Goal: Information Seeking & Learning: Learn about a topic

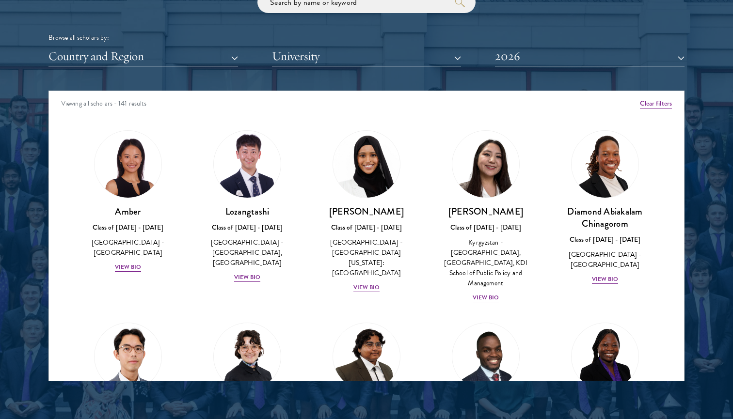
scroll to position [1220, 0]
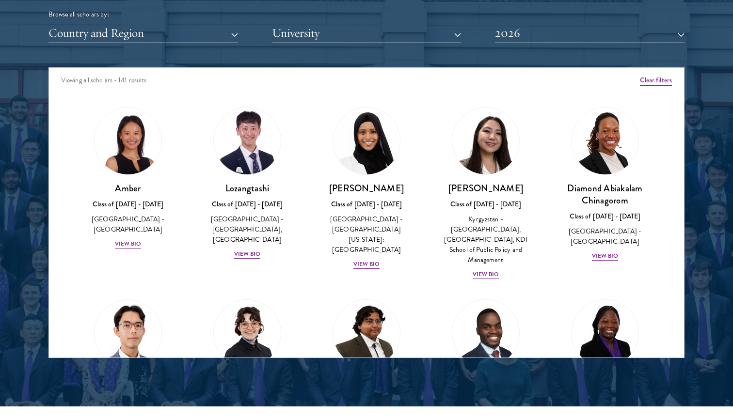
click at [651, 76] on button "Clear filters" at bounding box center [656, 80] width 32 height 11
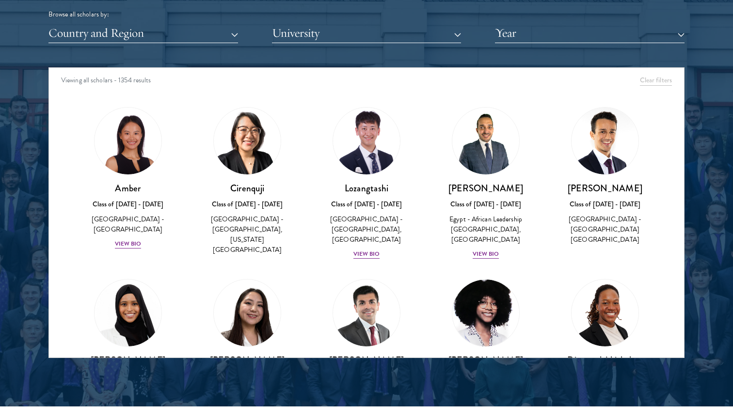
click at [102, 79] on div "Viewing all scholars - 1354 results" at bounding box center [366, 81] width 635 height 27
click at [655, 84] on div "Viewing all scholars - 1354 results" at bounding box center [366, 81] width 635 height 27
click at [187, 37] on button "Country and Region" at bounding box center [143, 33] width 190 height 20
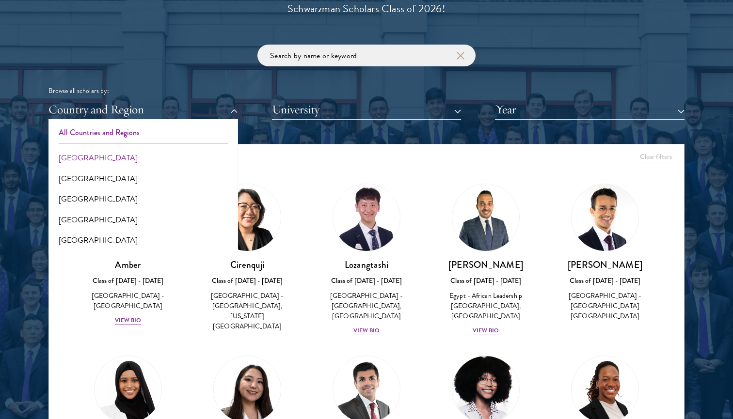
scroll to position [1166, 0]
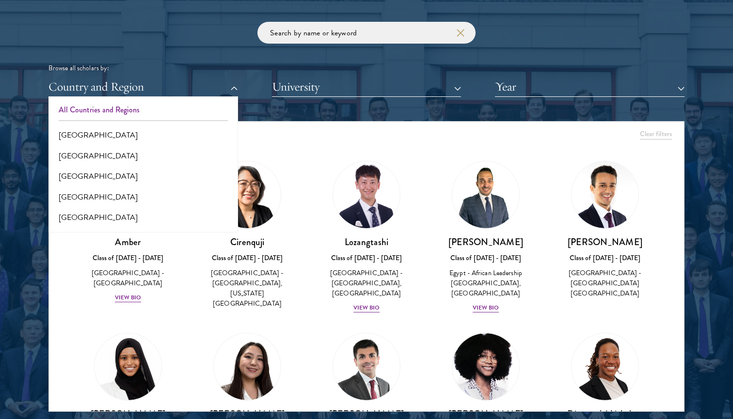
drag, startPoint x: 149, startPoint y: 151, endPoint x: 155, endPoint y: 229, distance: 77.8
click at [155, 229] on div "All Countries and Regions [GEOGRAPHIC_DATA] [GEOGRAPHIC_DATA] [GEOGRAPHIC_DATA]…" at bounding box center [143, 165] width 190 height 136
click at [117, 205] on button "[GEOGRAPHIC_DATA]" at bounding box center [143, 215] width 184 height 20
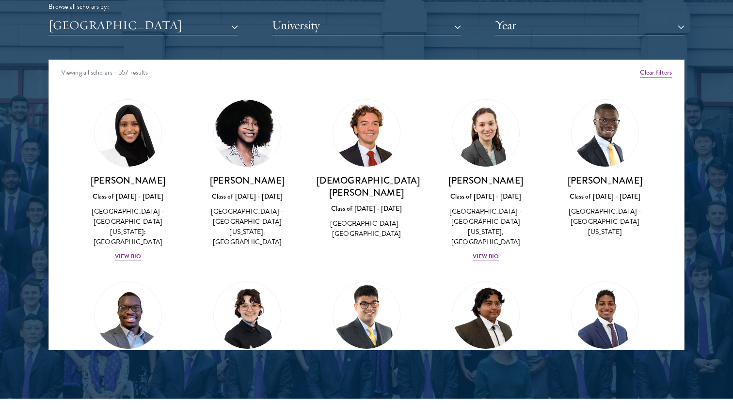
scroll to position [1265, 0]
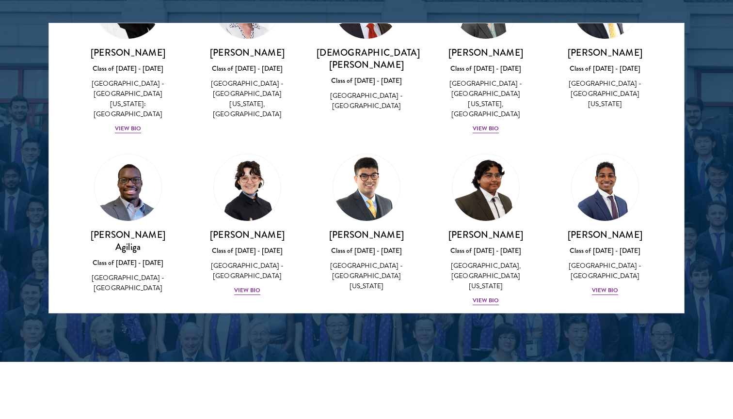
scroll to position [106, 0]
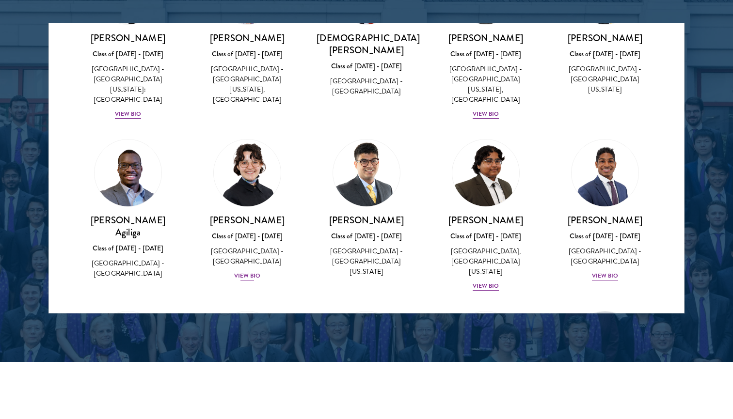
click at [246, 272] on div "View Bio" at bounding box center [247, 276] width 27 height 9
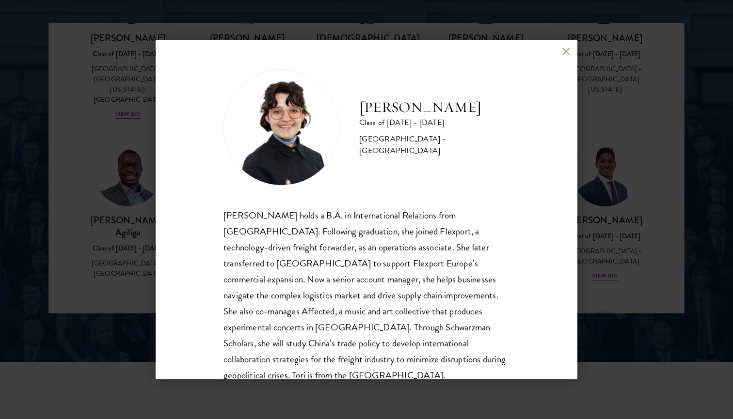
click at [340, 276] on div "[PERSON_NAME] holds a B.A. in International Relations from [GEOGRAPHIC_DATA]. F…" at bounding box center [367, 296] width 286 height 177
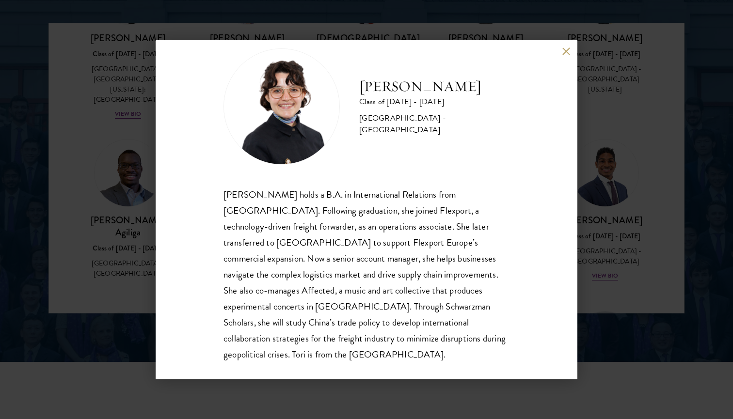
scroll to position [17, 0]
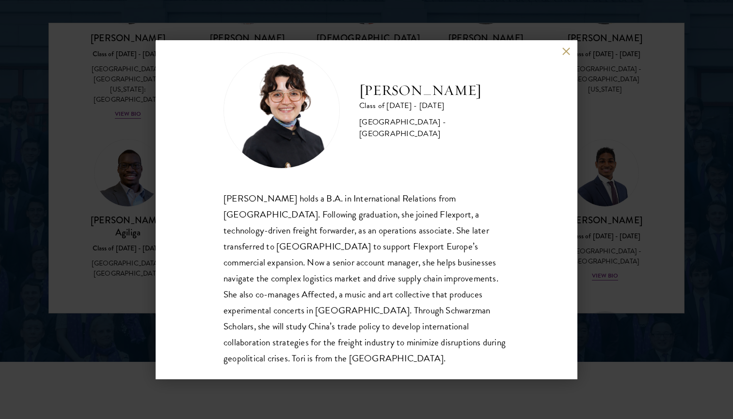
click at [569, 52] on button at bounding box center [566, 52] width 8 height 8
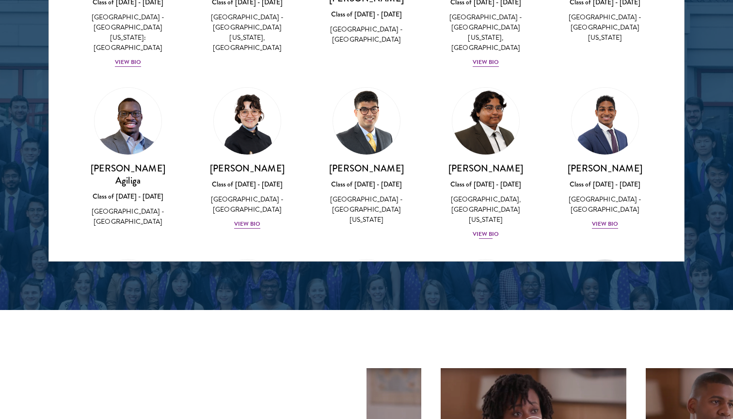
scroll to position [1323, 0]
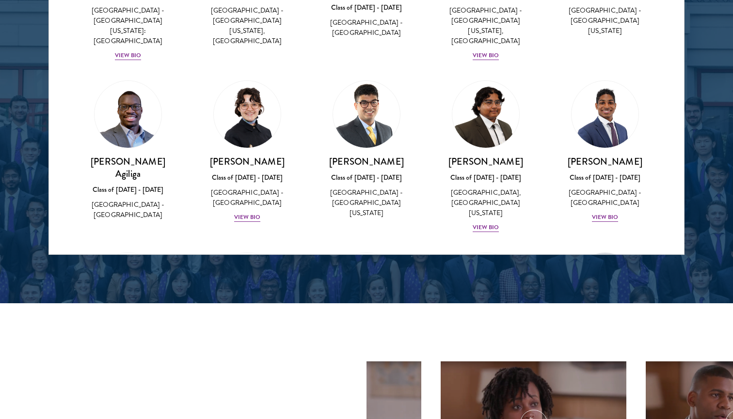
click at [547, 168] on div "[PERSON_NAME] Class of [DATE] - [DATE] [GEOGRAPHIC_DATA] - [GEOGRAPHIC_DATA] Vi…" at bounding box center [605, 152] width 119 height 162
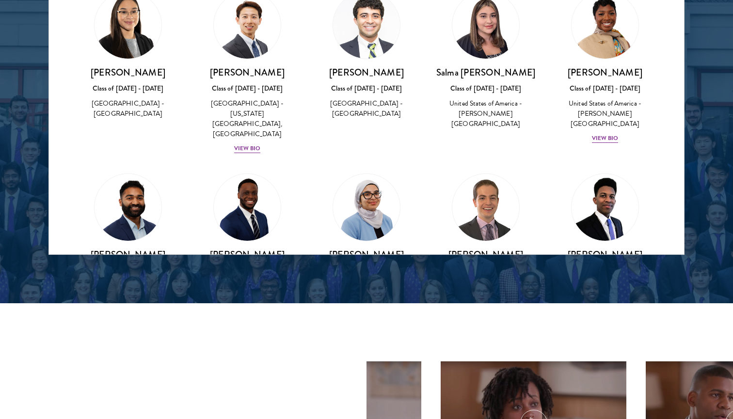
scroll to position [534, 0]
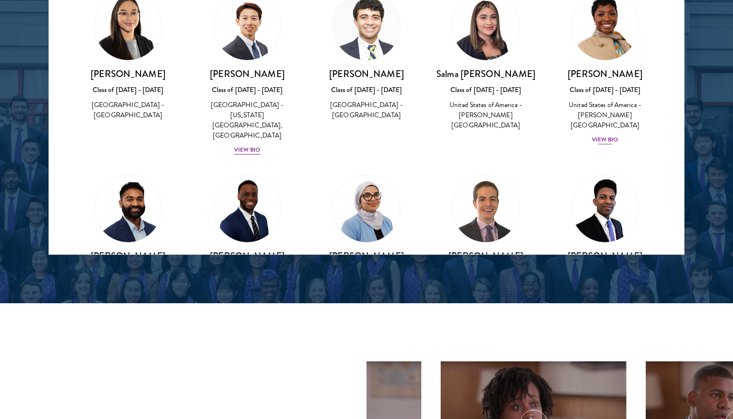
click at [614, 135] on div "View Bio" at bounding box center [605, 139] width 27 height 9
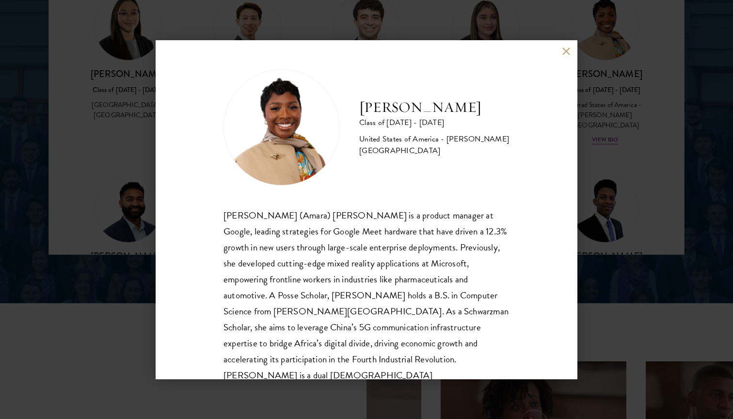
click at [566, 52] on button at bounding box center [566, 52] width 8 height 8
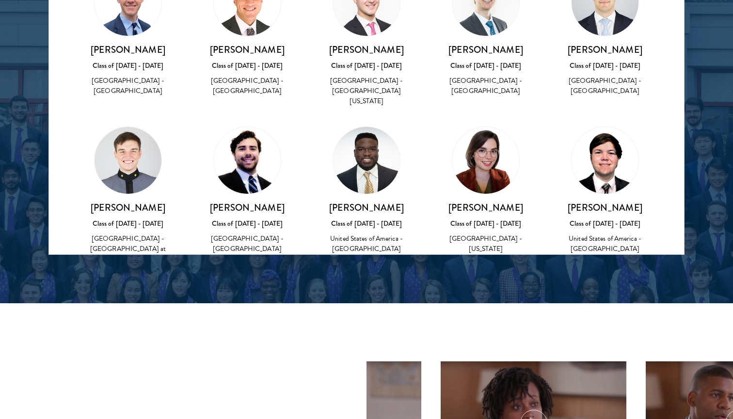
scroll to position [1774, 0]
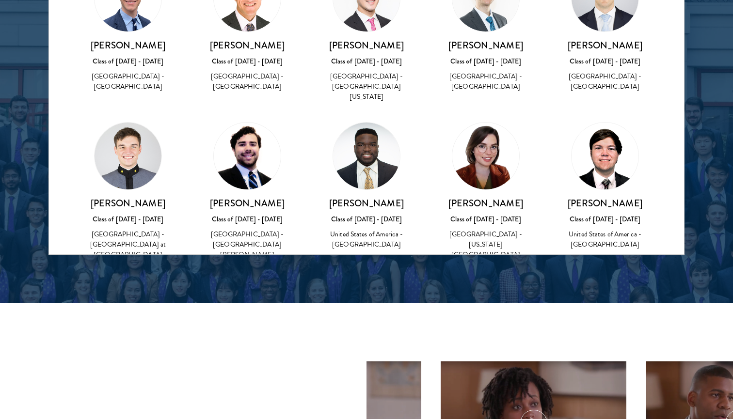
click at [257, 123] on img at bounding box center [247, 156] width 67 height 67
click at [256, 229] on div "[GEOGRAPHIC_DATA] - [GEOGRAPHIC_DATA][PERSON_NAME]" at bounding box center [247, 244] width 100 height 31
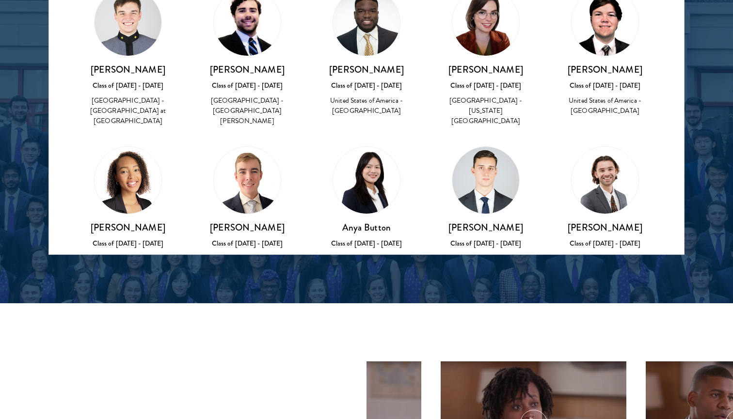
scroll to position [1923, 0]
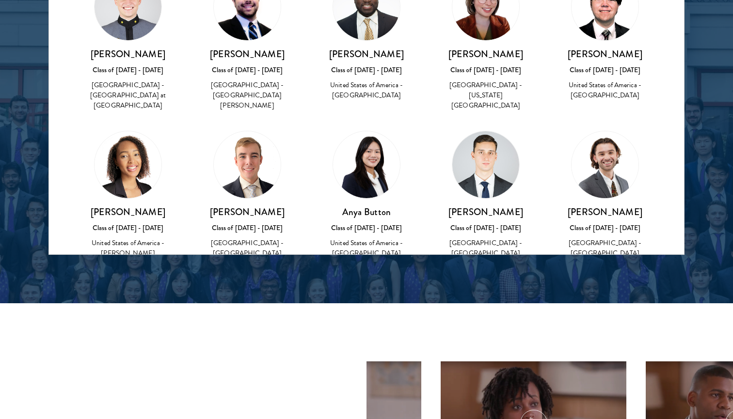
click at [594, 263] on div "View Bio" at bounding box center [605, 267] width 27 height 9
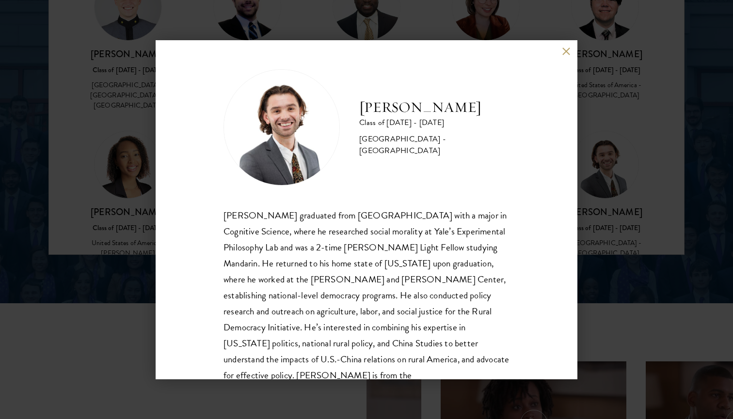
click at [526, 227] on div "[PERSON_NAME] Class of [DATE] - [DATE] [GEOGRAPHIC_DATA] - [GEOGRAPHIC_DATA] [P…" at bounding box center [367, 209] width 422 height 339
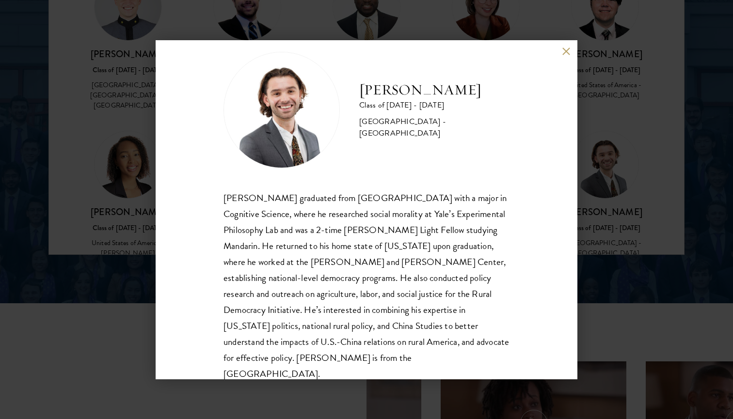
scroll to position [33, 0]
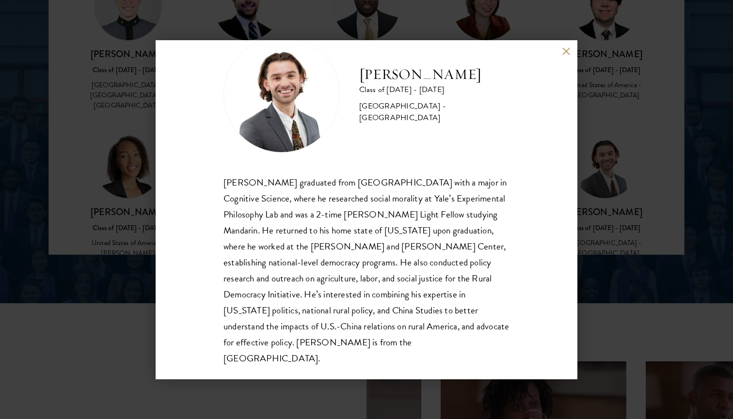
click at [568, 52] on button at bounding box center [566, 52] width 8 height 8
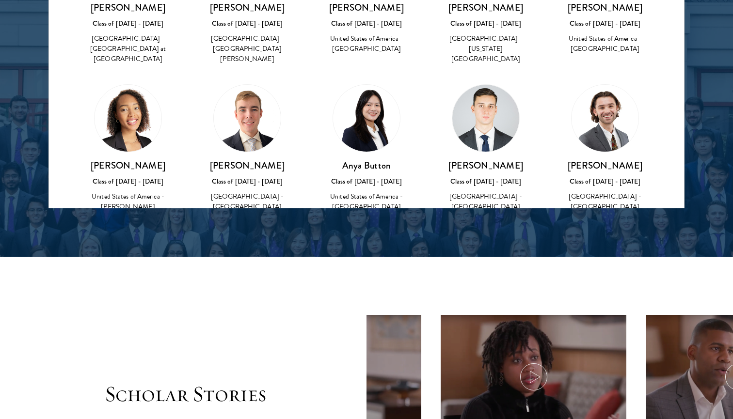
scroll to position [1389, 0]
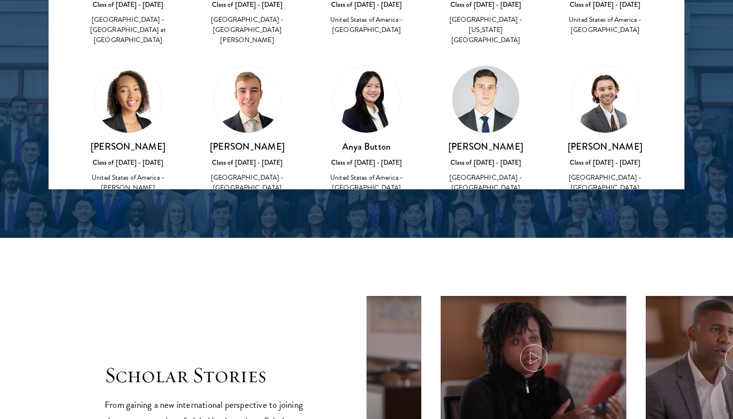
click at [526, 141] on div "[PERSON_NAME] Class of [DATE] - [DATE] [GEOGRAPHIC_DATA] - [GEOGRAPHIC_DATA][PE…" at bounding box center [486, 173] width 100 height 64
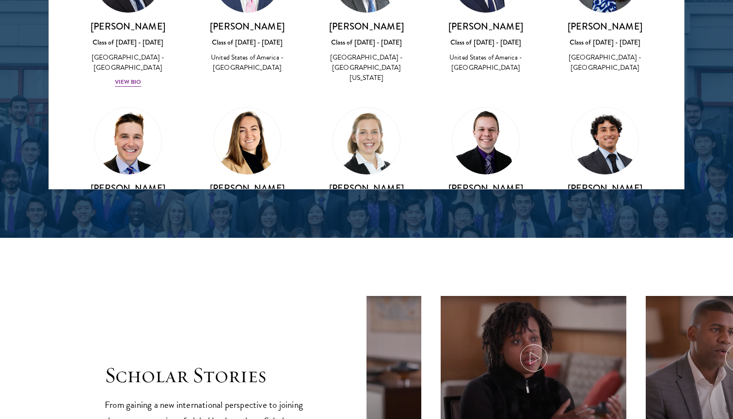
scroll to position [1391, 0]
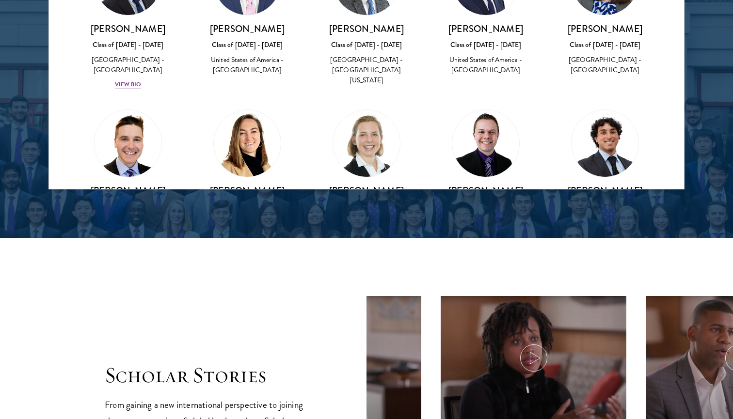
click at [372, 110] on img at bounding box center [366, 143] width 67 height 67
click at [368, 185] on div "[PERSON_NAME] Class of [DATE] - [DATE] [GEOGRAPHIC_DATA] - [GEOGRAPHIC_DATA]" at bounding box center [367, 211] width 100 height 53
drag, startPoint x: 371, startPoint y: 126, endPoint x: 367, endPoint y: 122, distance: 5.5
click at [368, 202] on div "Class of [DATE] - [DATE]" at bounding box center [367, 207] width 100 height 10
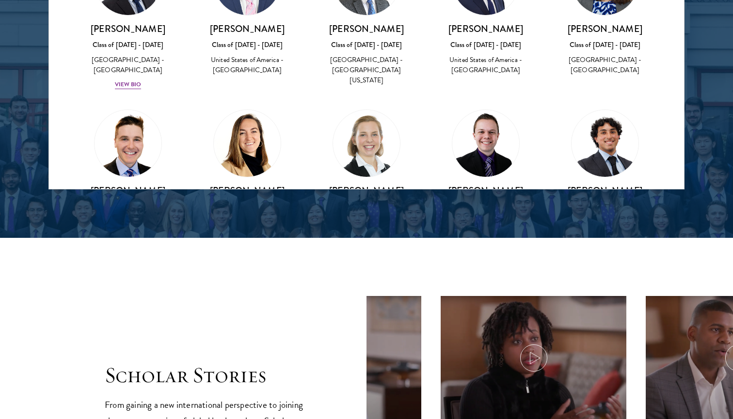
click at [345, 217] on div "[GEOGRAPHIC_DATA] - [GEOGRAPHIC_DATA]" at bounding box center [367, 227] width 100 height 20
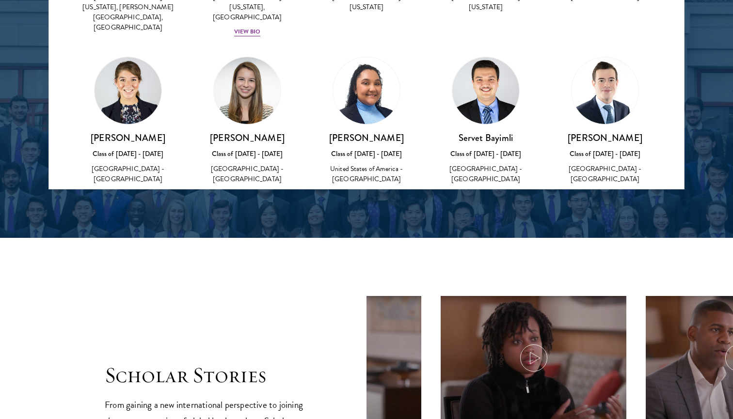
scroll to position [1078, 0]
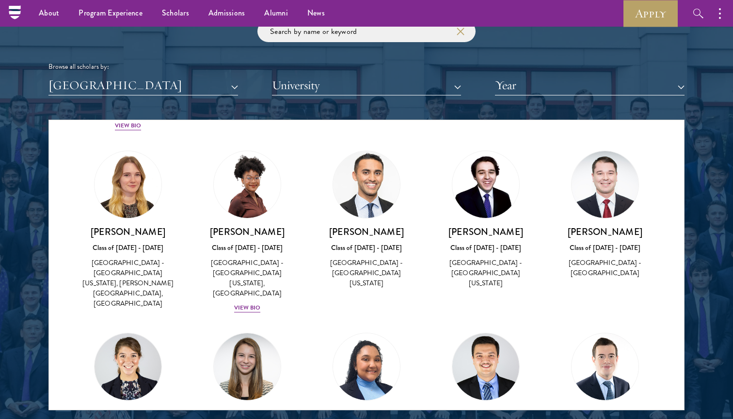
scroll to position [1149, 0]
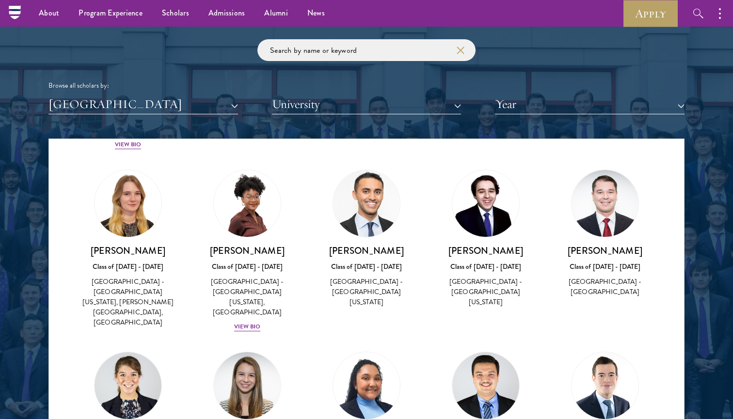
click at [337, 102] on button "University" at bounding box center [367, 105] width 190 height 20
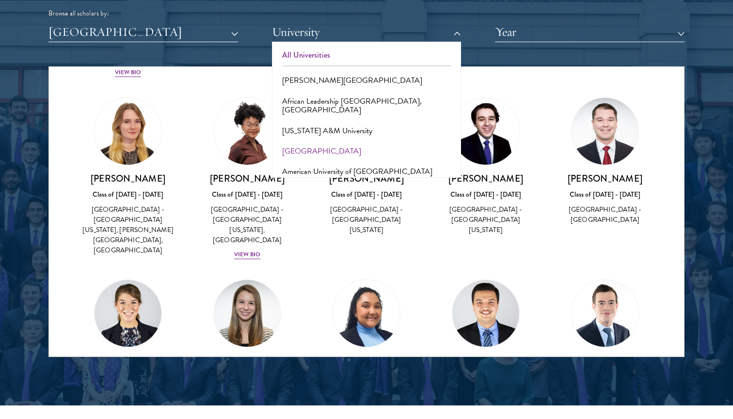
scroll to position [1222, 0]
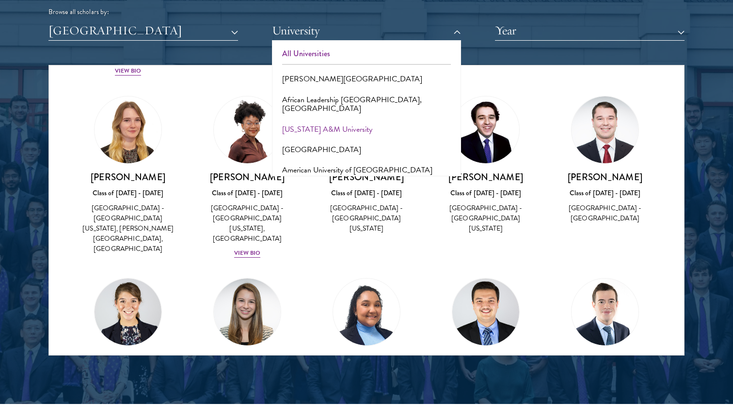
drag, startPoint x: 390, startPoint y: 58, endPoint x: 391, endPoint y: 113, distance: 55.3
click at [391, 113] on div "All Universities [PERSON_NAME][GEOGRAPHIC_DATA], [GEOGRAPHIC_DATA] [US_STATE] A…" at bounding box center [367, 109] width 190 height 136
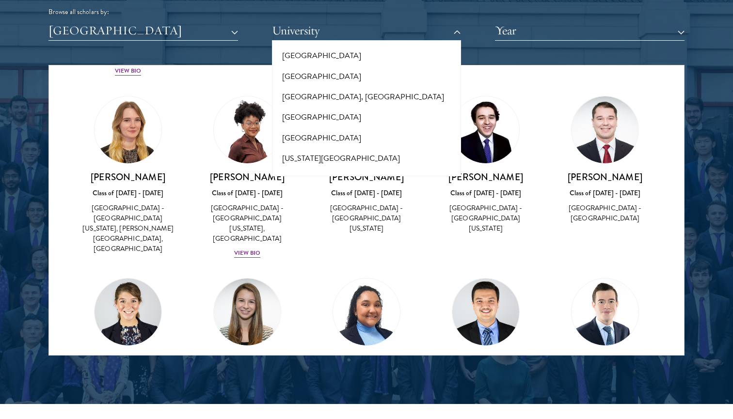
scroll to position [172, 0]
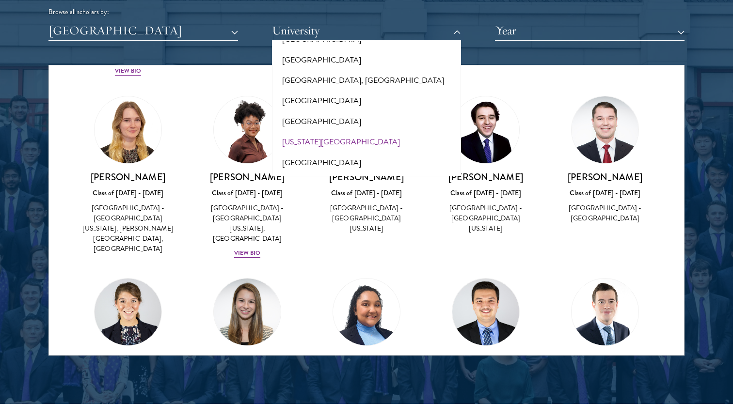
click at [305, 132] on button "[US_STATE][GEOGRAPHIC_DATA]" at bounding box center [367, 142] width 184 height 20
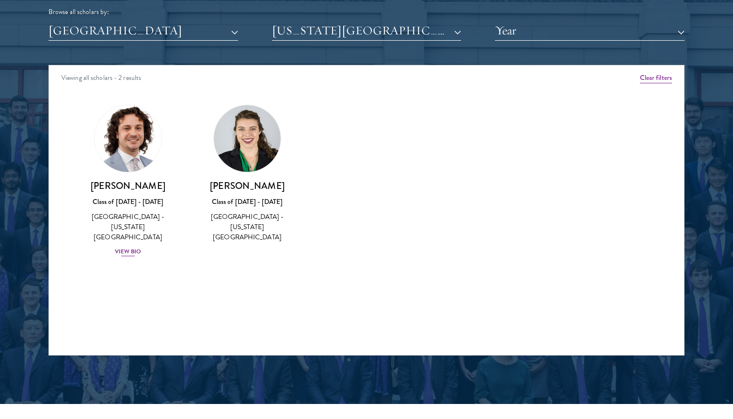
click at [133, 233] on div "[PERSON_NAME] Class of [DATE] - [DATE] [GEOGRAPHIC_DATA] - [US_STATE][GEOGRAPHI…" at bounding box center [128, 219] width 100 height 78
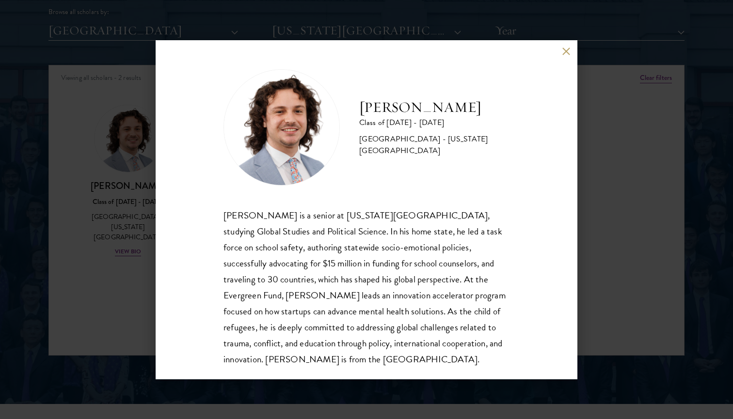
click at [566, 53] on button at bounding box center [566, 52] width 8 height 8
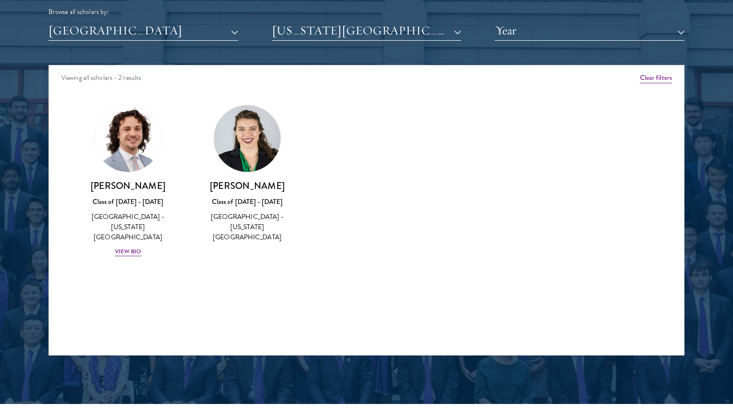
click at [457, 30] on button "[US_STATE][GEOGRAPHIC_DATA]" at bounding box center [367, 31] width 190 height 20
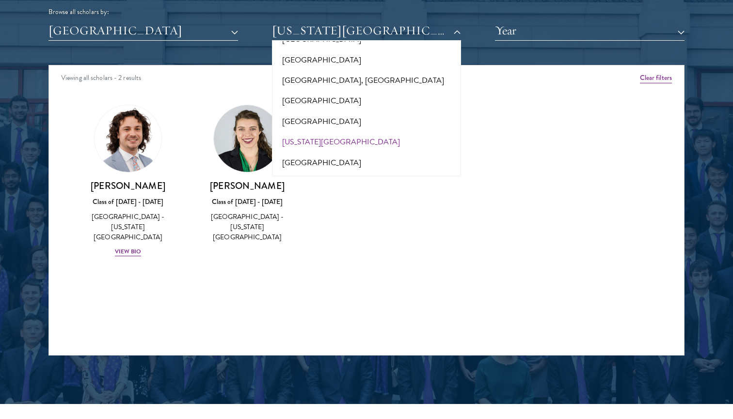
click at [457, 31] on button "[US_STATE][GEOGRAPHIC_DATA]" at bounding box center [367, 31] width 190 height 20
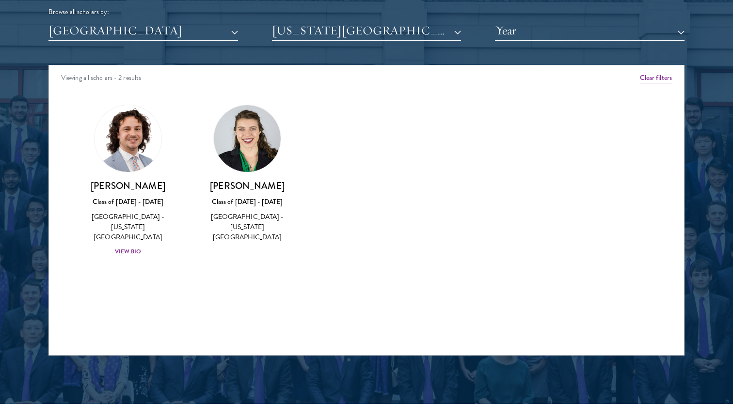
click at [457, 31] on button "[US_STATE][GEOGRAPHIC_DATA]" at bounding box center [367, 31] width 190 height 20
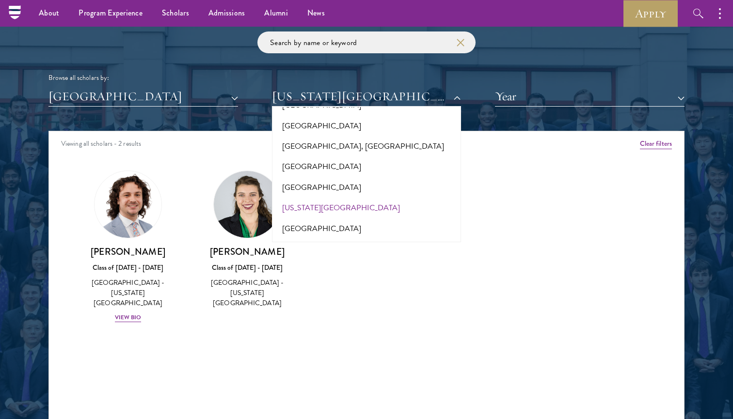
scroll to position [1154, 0]
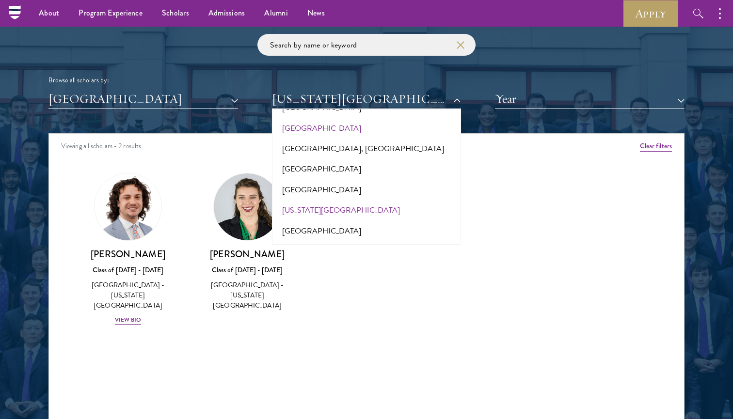
click at [357, 120] on button "[GEOGRAPHIC_DATA]" at bounding box center [367, 128] width 184 height 20
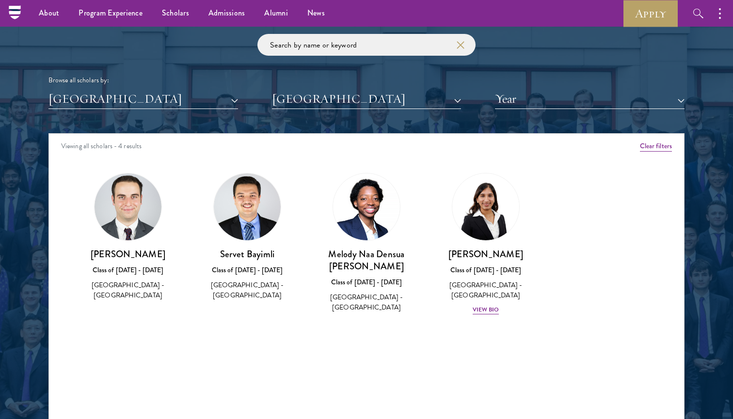
click at [373, 100] on button "[GEOGRAPHIC_DATA]" at bounding box center [367, 99] width 190 height 20
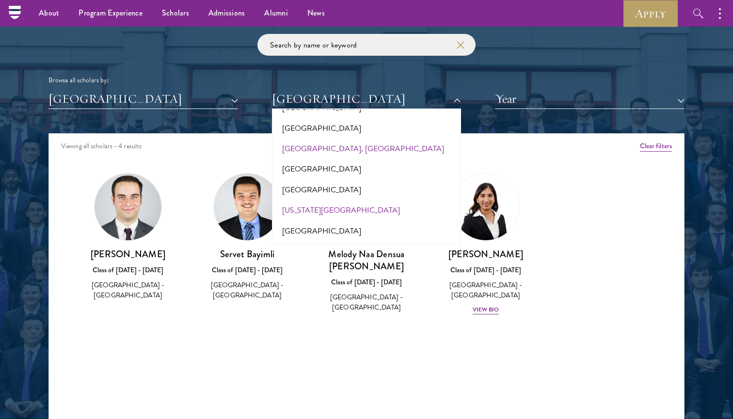
drag, startPoint x: 391, startPoint y: 165, endPoint x: 420, endPoint y: 130, distance: 45.4
click at [420, 130] on div "All Universities [PERSON_NAME][GEOGRAPHIC_DATA], [GEOGRAPHIC_DATA] [US_STATE] A…" at bounding box center [367, 177] width 190 height 136
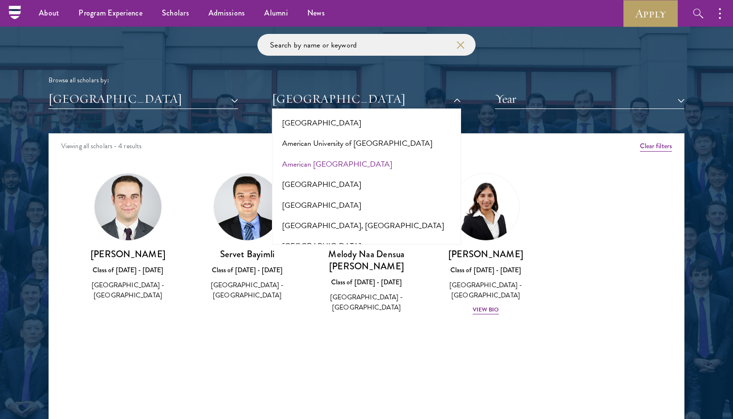
scroll to position [93, 0]
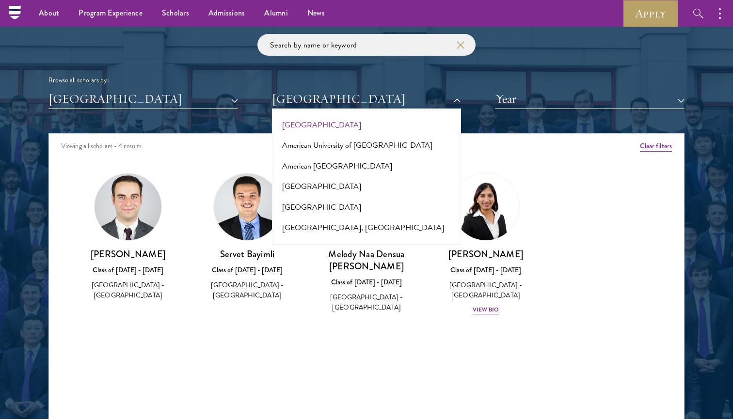
click at [327, 115] on button "[GEOGRAPHIC_DATA]" at bounding box center [367, 125] width 184 height 20
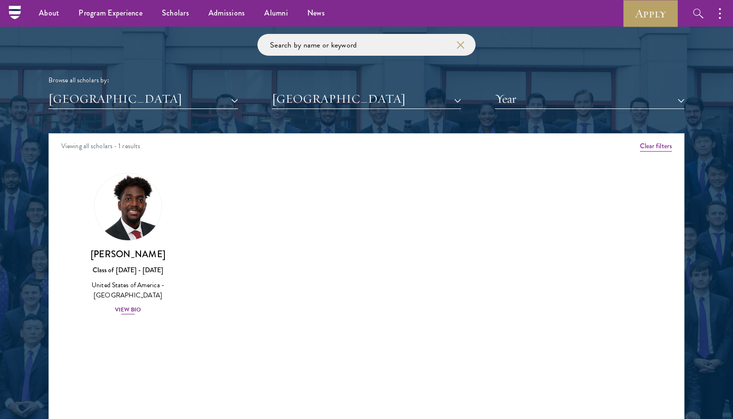
click at [135, 305] on div "View Bio" at bounding box center [128, 309] width 27 height 9
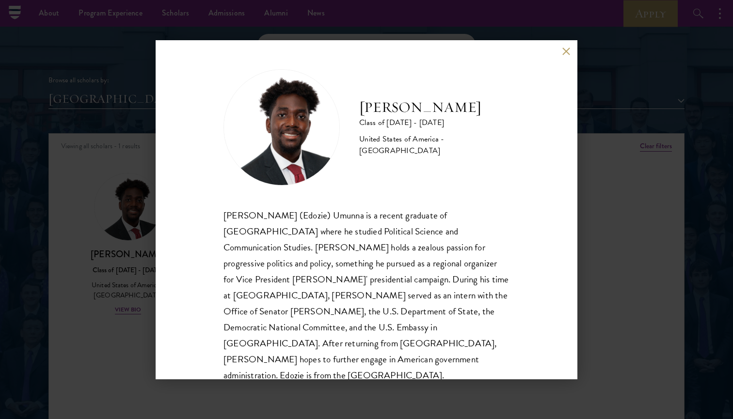
click at [566, 53] on button at bounding box center [566, 52] width 8 height 8
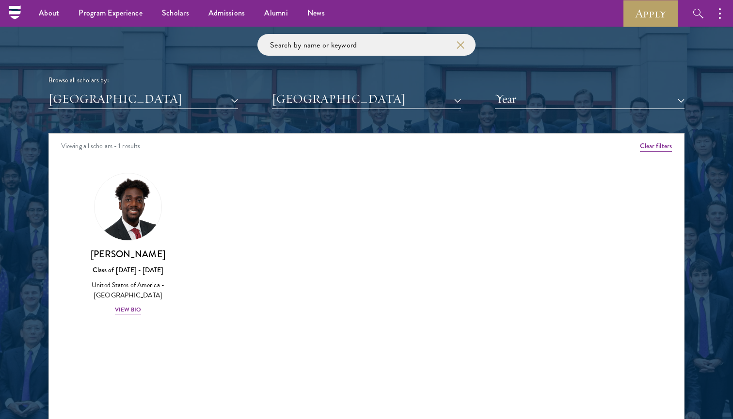
click at [310, 104] on button "[GEOGRAPHIC_DATA]" at bounding box center [367, 99] width 190 height 20
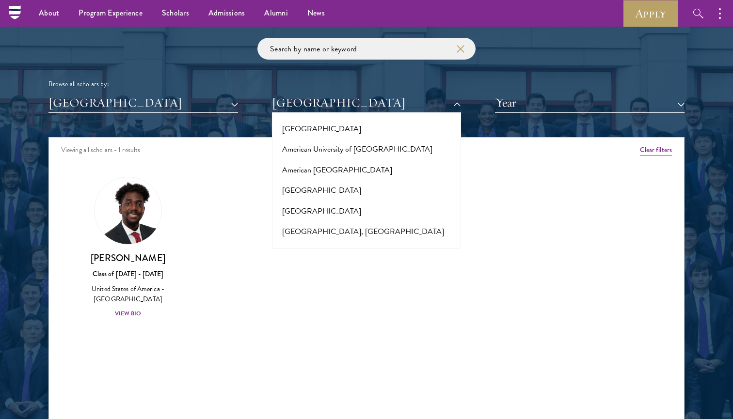
scroll to position [1146, 0]
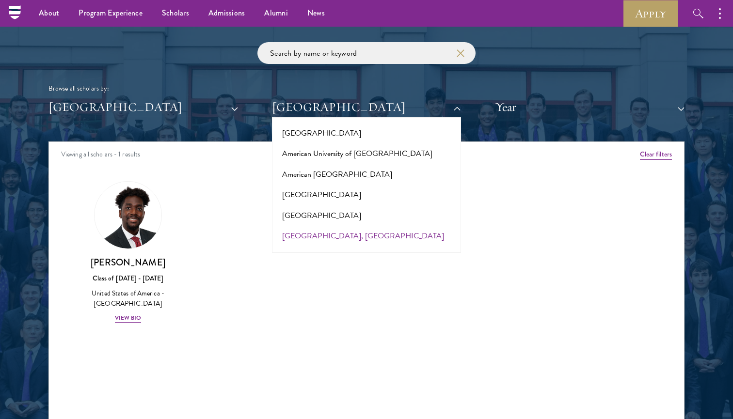
click at [346, 226] on button "[GEOGRAPHIC_DATA], [GEOGRAPHIC_DATA]" at bounding box center [367, 236] width 184 height 20
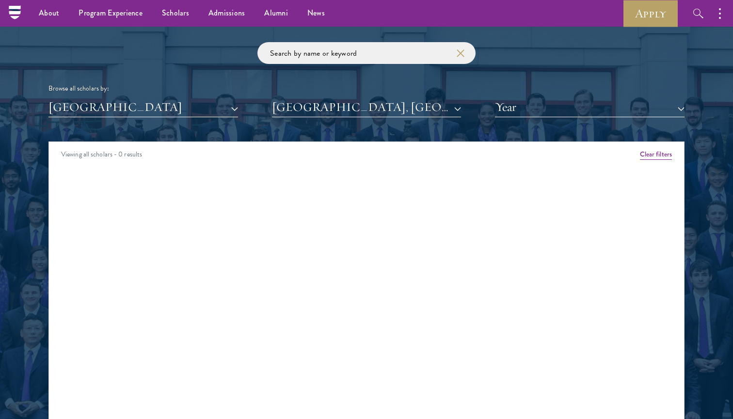
click at [373, 104] on button "[GEOGRAPHIC_DATA], [GEOGRAPHIC_DATA]" at bounding box center [367, 107] width 190 height 20
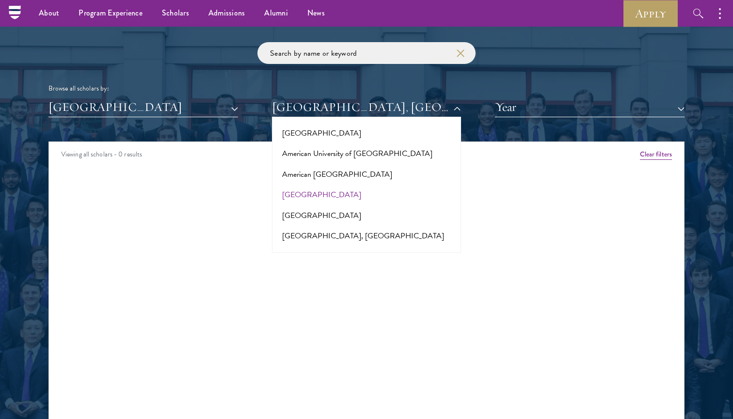
click at [356, 185] on button "[GEOGRAPHIC_DATA]" at bounding box center [367, 195] width 184 height 20
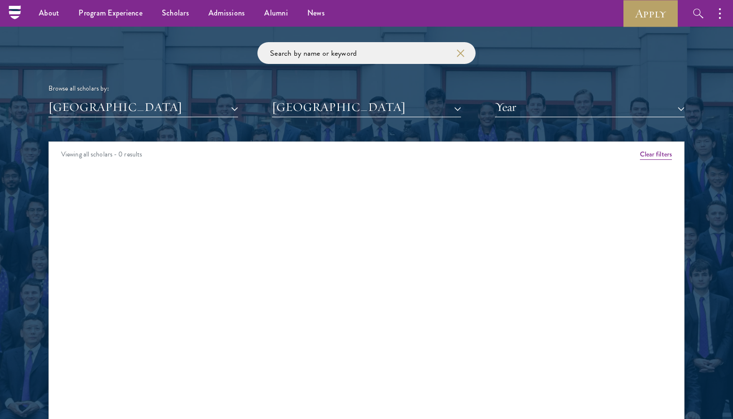
click at [377, 102] on button "[GEOGRAPHIC_DATA]" at bounding box center [367, 107] width 190 height 20
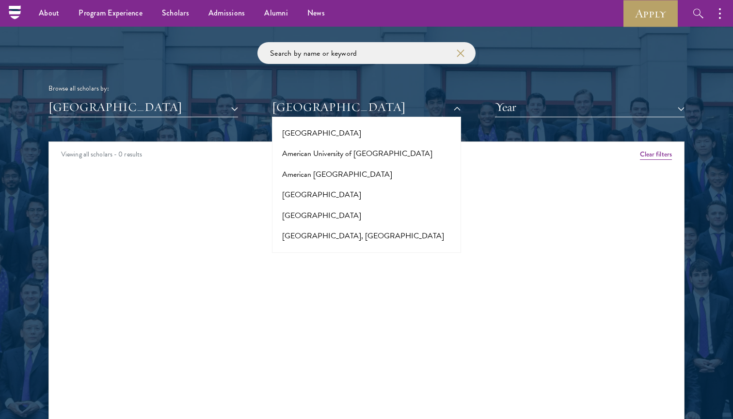
drag, startPoint x: 371, startPoint y: 182, endPoint x: 372, endPoint y: 263, distance: 81.0
click at [372, 265] on div "Scholar Directory Congratulations and welcome to the Schwarzman Scholars Class …" at bounding box center [366, 185] width 636 height 493
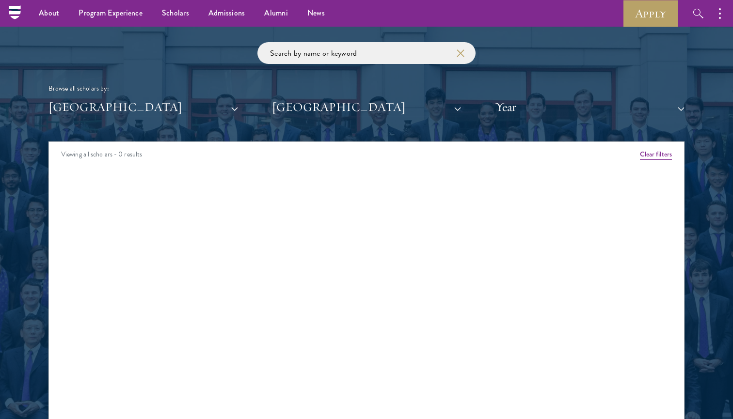
click at [347, 104] on button "[GEOGRAPHIC_DATA]" at bounding box center [367, 107] width 190 height 20
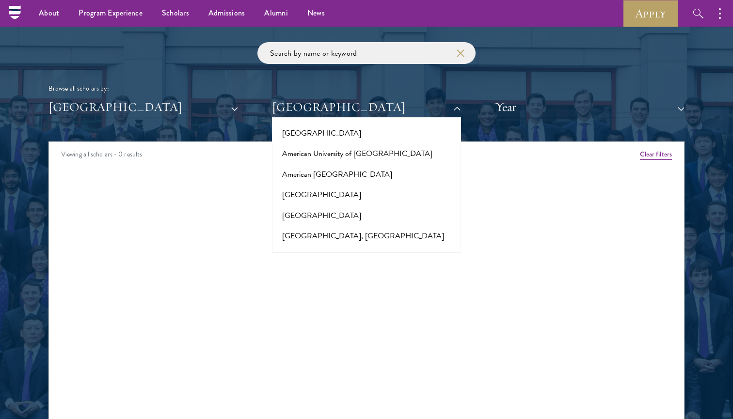
drag, startPoint x: 368, startPoint y: 132, endPoint x: 354, endPoint y: 92, distance: 42.6
click at [354, 92] on div "Browse all scholars by: [GEOGRAPHIC_DATA] All Countries and Regions [GEOGRAPHIC…" at bounding box center [366, 79] width 636 height 75
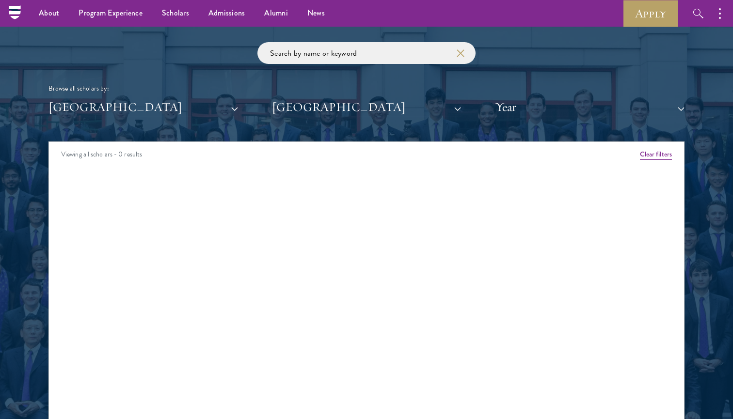
click at [363, 101] on button "[GEOGRAPHIC_DATA]" at bounding box center [367, 107] width 190 height 20
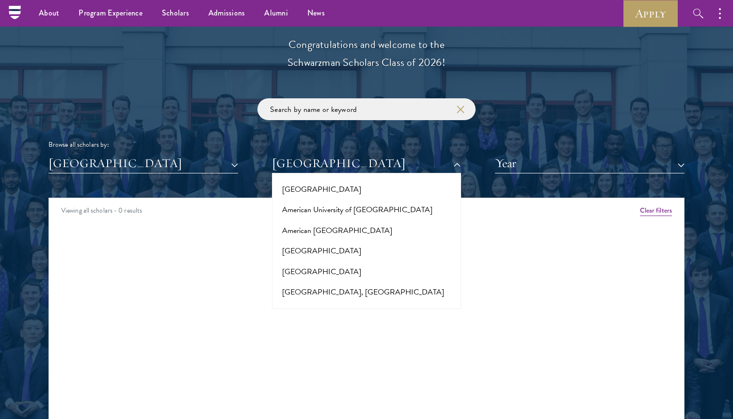
scroll to position [1027, 0]
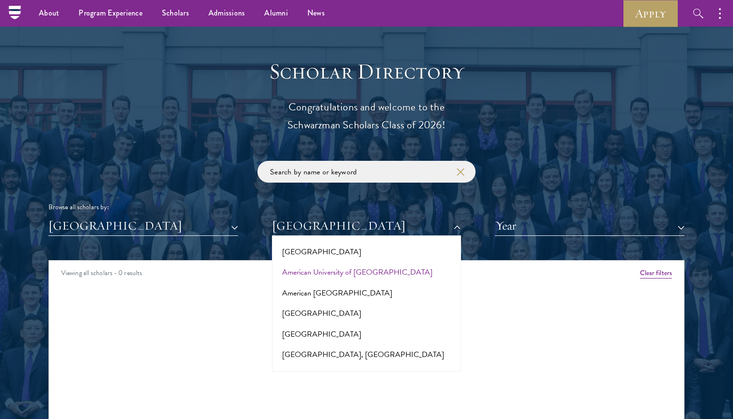
drag, startPoint x: 406, startPoint y: 307, endPoint x: 412, endPoint y: 266, distance: 41.2
click at [412, 266] on div "All Universities [PERSON_NAME][GEOGRAPHIC_DATA], [GEOGRAPHIC_DATA] [US_STATE] A…" at bounding box center [367, 304] width 190 height 136
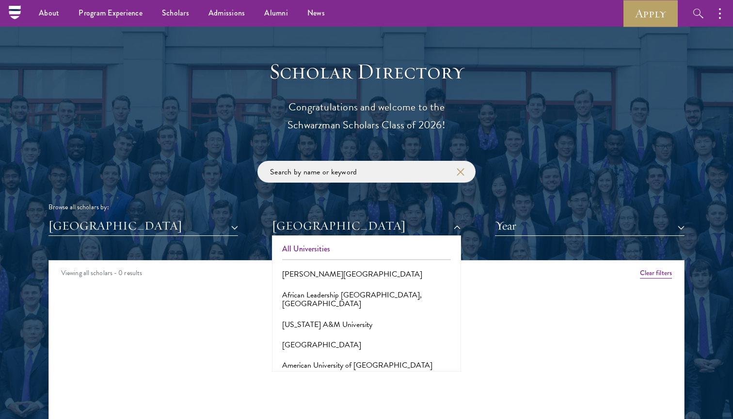
scroll to position [0, 0]
click at [348, 252] on button "All Universities" at bounding box center [367, 249] width 184 height 20
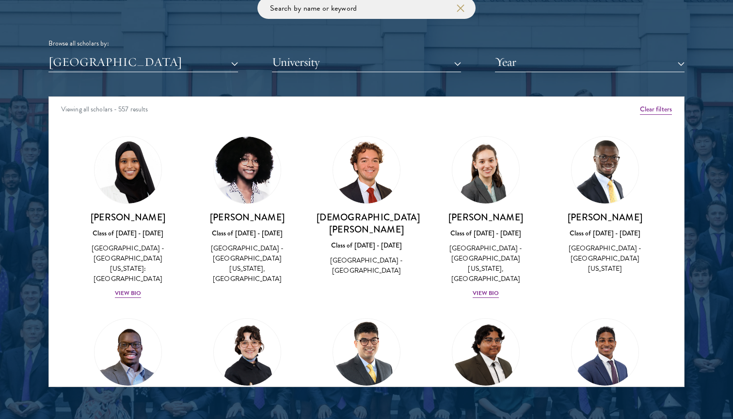
scroll to position [1245, 0]
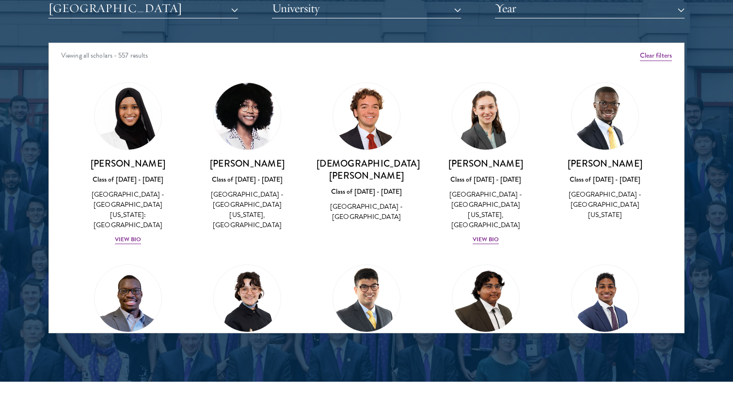
click at [415, 202] on div "[GEOGRAPHIC_DATA] - [GEOGRAPHIC_DATA]" at bounding box center [367, 212] width 100 height 20
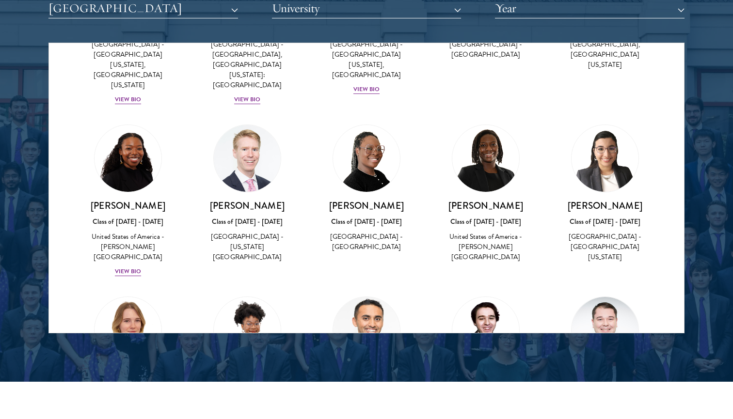
scroll to position [861, 0]
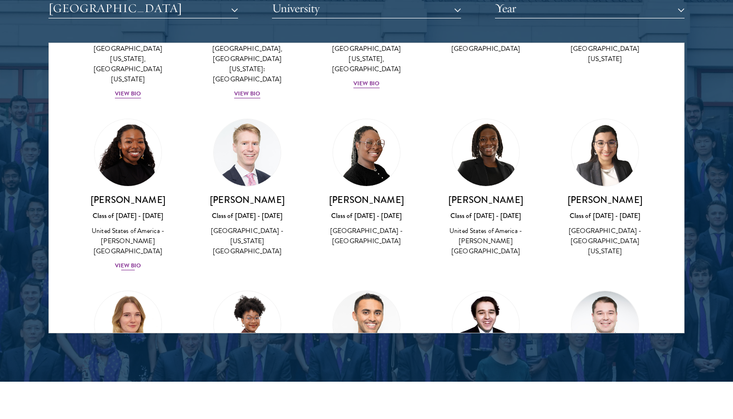
click at [136, 194] on div "Cowiya Arouna Class of [DATE] - [DATE] [GEOGRAPHIC_DATA] - [PERSON_NAME][GEOGRA…" at bounding box center [128, 233] width 100 height 78
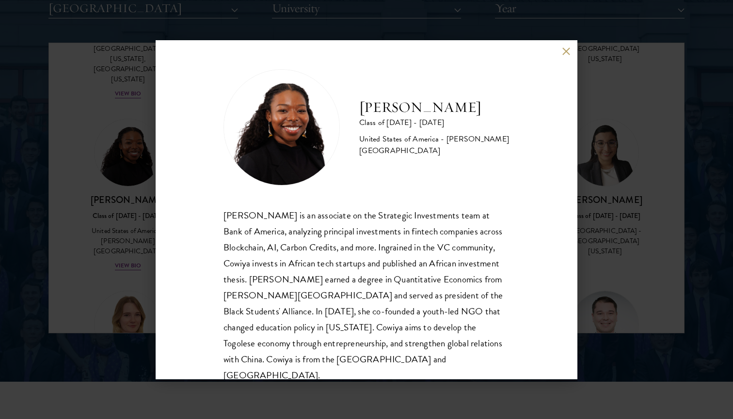
click at [629, 83] on div "[PERSON_NAME] Class of [DATE] - [DATE] [GEOGRAPHIC_DATA] - [PERSON_NAME][GEOGRA…" at bounding box center [366, 209] width 733 height 419
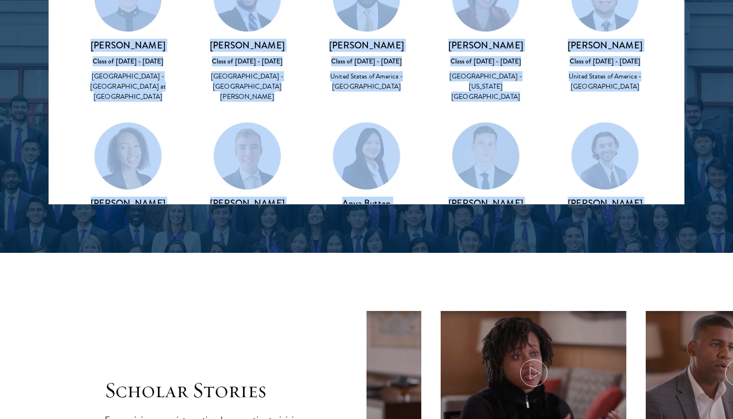
scroll to position [1890, 0]
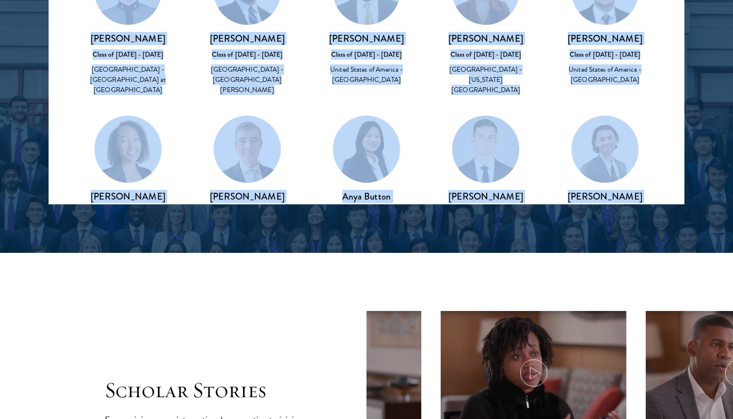
drag, startPoint x: 563, startPoint y: 95, endPoint x: 512, endPoint y: 203, distance: 119.9
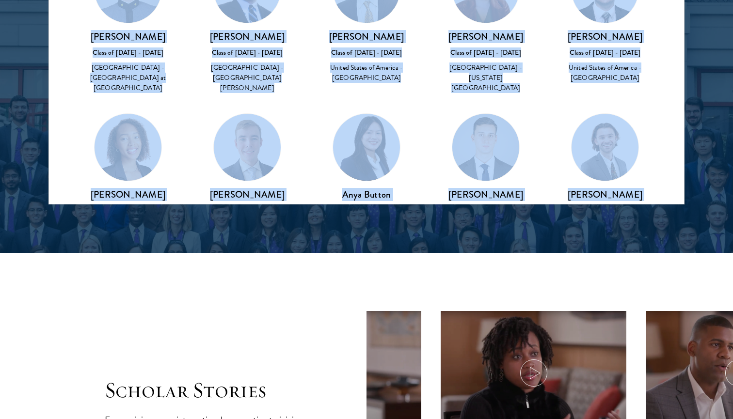
click at [374, 246] on div "View Bio" at bounding box center [366, 250] width 27 height 9
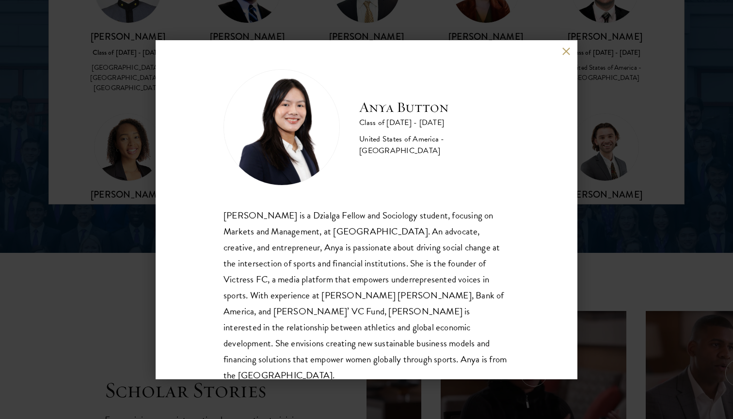
click at [618, 214] on div "Anya Button Class of [DATE] - [DATE] [GEOGRAPHIC_DATA] - [GEOGRAPHIC_DATA] [PER…" at bounding box center [366, 209] width 733 height 419
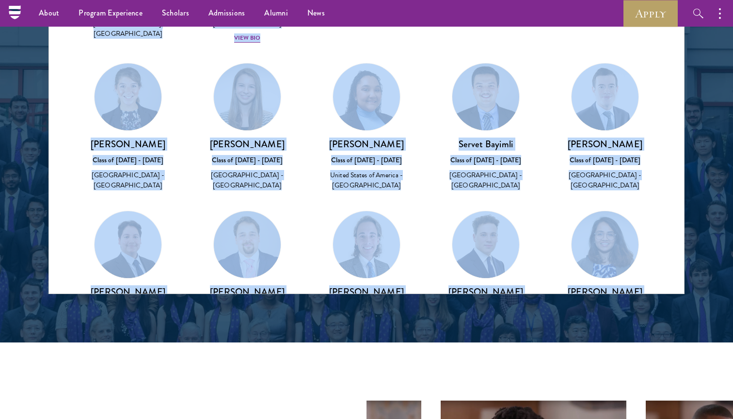
scroll to position [1222, 0]
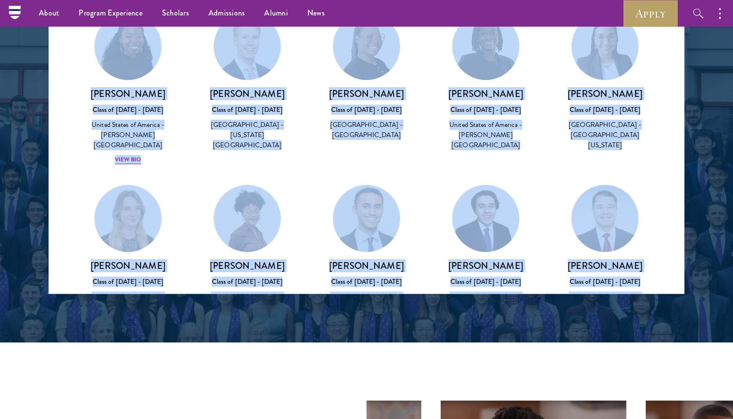
drag, startPoint x: 527, startPoint y: 130, endPoint x: 542, endPoint y: -6, distance: 137.1
click at [542, 0] on html "About Overview Leadership Donors Program Experience Overview Curriculum Student…" at bounding box center [366, 423] width 733 height 3414
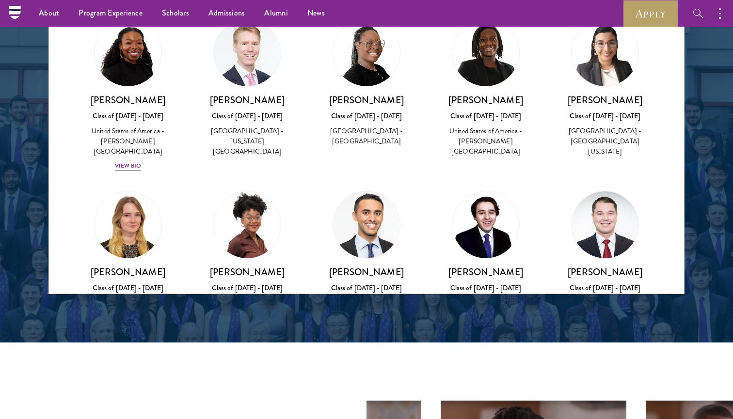
click at [253, 344] on div "View Bio" at bounding box center [247, 348] width 27 height 9
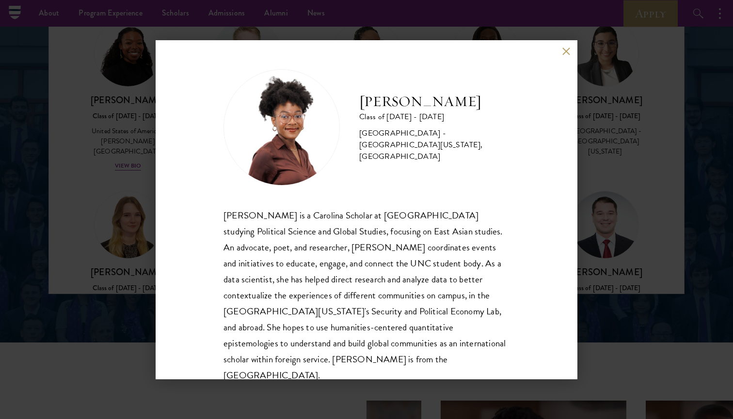
click at [628, 251] on div "[PERSON_NAME] Class of [DATE] - [DATE] [GEOGRAPHIC_DATA] - [GEOGRAPHIC_DATA][US…" at bounding box center [366, 209] width 733 height 419
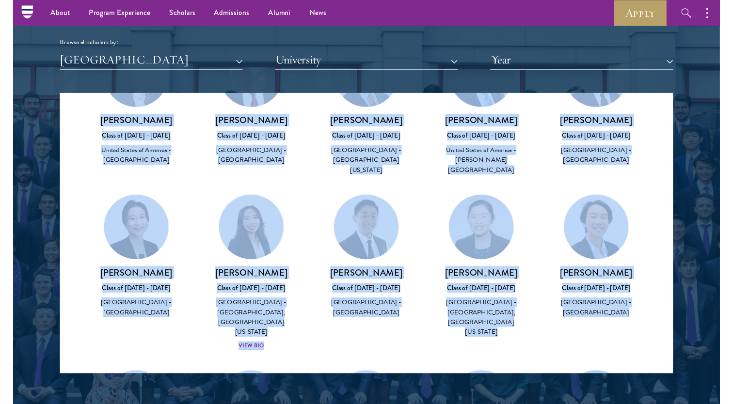
scroll to position [2324, 0]
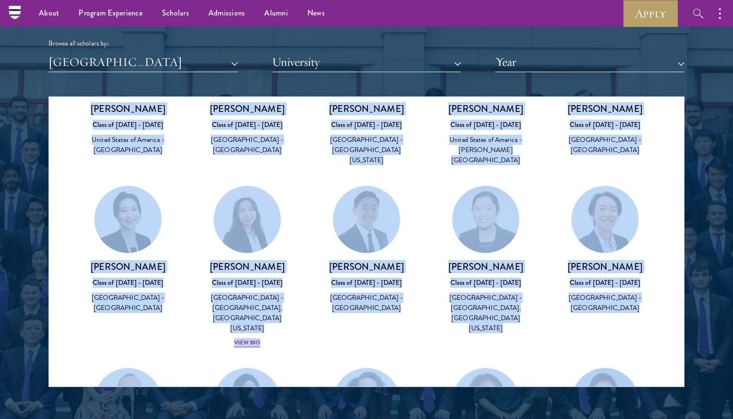
drag, startPoint x: 556, startPoint y: 149, endPoint x: 551, endPoint y: 388, distance: 239.1
click at [551, 388] on section "Scholar Directory Congratulations and welcome to the Schwarzman Scholars Class …" at bounding box center [366, 141] width 733 height 590
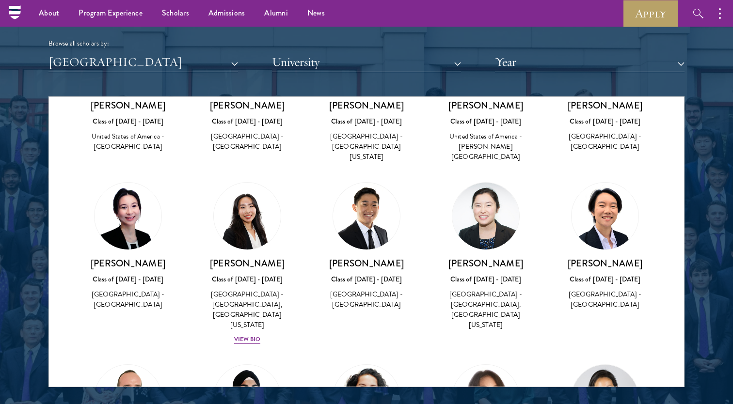
scroll to position [814, 0]
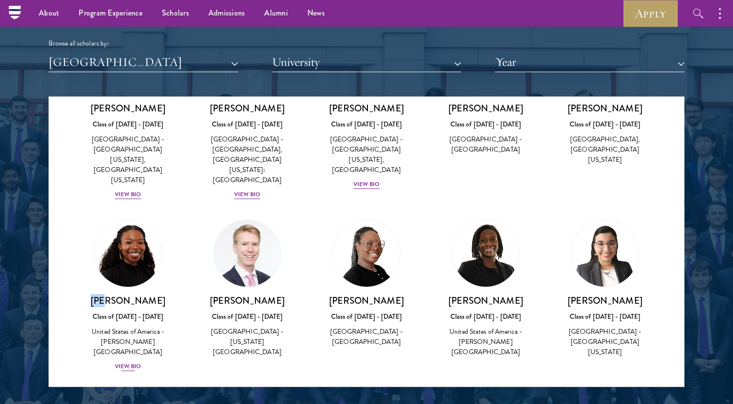
click at [129, 295] on div "Cowiya Arouna Class of [DATE] - [DATE] [GEOGRAPHIC_DATA] - [PERSON_NAME][GEOGRA…" at bounding box center [128, 334] width 100 height 78
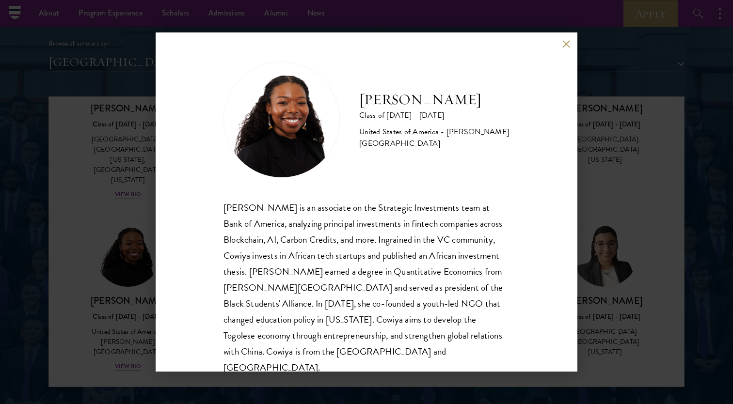
click at [464, 278] on div "[PERSON_NAME] is an associate on the Strategic Investments team at Bank of Amer…" at bounding box center [367, 288] width 286 height 177
drag, startPoint x: 469, startPoint y: 104, endPoint x: 359, endPoint y: 105, distance: 110.6
click at [359, 105] on div "[PERSON_NAME] Class of [DATE] - [DATE] [GEOGRAPHIC_DATA] - [PERSON_NAME][GEOGRA…" at bounding box center [367, 120] width 286 height 116
copy h2 "[PERSON_NAME]"
click at [564, 45] on button at bounding box center [566, 44] width 8 height 8
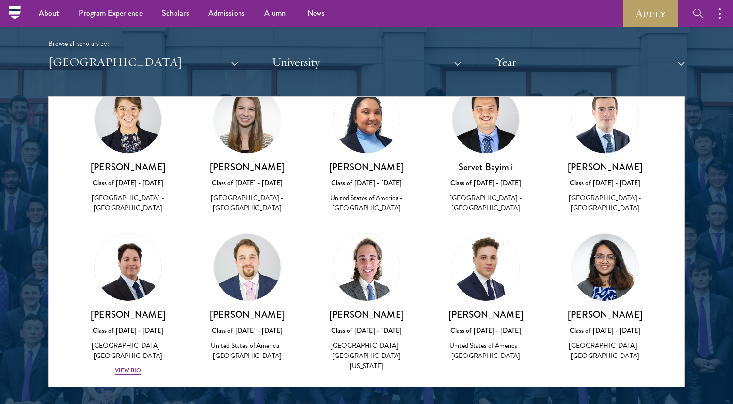
scroll to position [1333, 0]
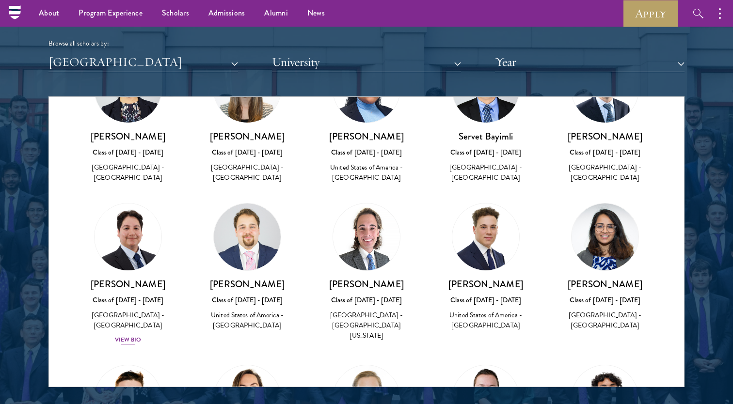
click at [128, 336] on div "View Bio" at bounding box center [128, 340] width 27 height 9
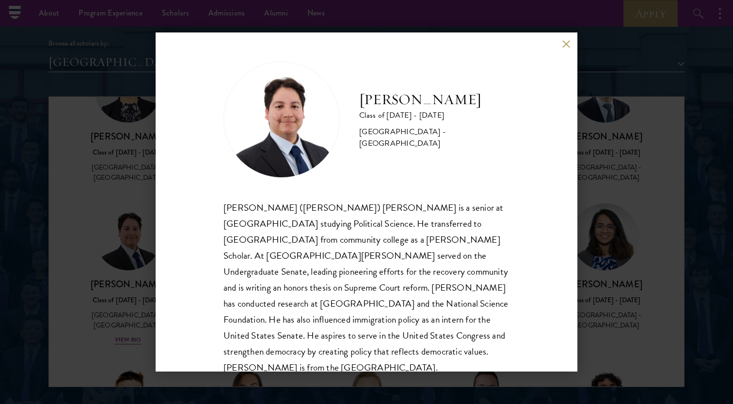
click at [541, 216] on div "[PERSON_NAME] Class of [DATE] - [DATE] [GEOGRAPHIC_DATA] - [GEOGRAPHIC_DATA] [P…" at bounding box center [367, 201] width 422 height 339
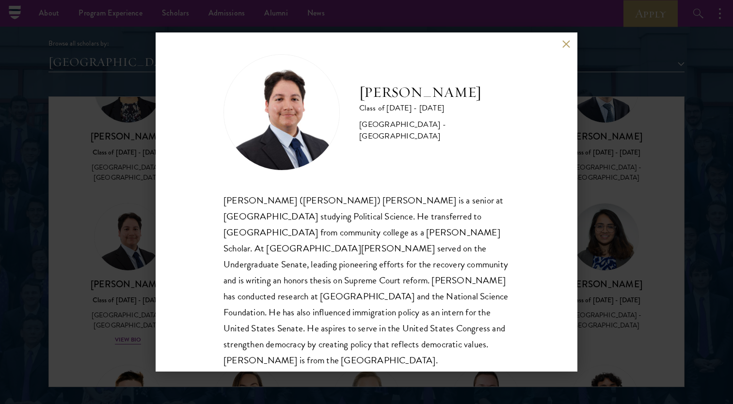
click at [222, 295] on div "[PERSON_NAME] Class of [DATE] - [DATE] [GEOGRAPHIC_DATA] - [GEOGRAPHIC_DATA] [P…" at bounding box center [367, 201] width 422 height 339
click at [226, 296] on div "[PERSON_NAME] ([PERSON_NAME]) [PERSON_NAME] is a senior at [GEOGRAPHIC_DATA] st…" at bounding box center [367, 281] width 286 height 177
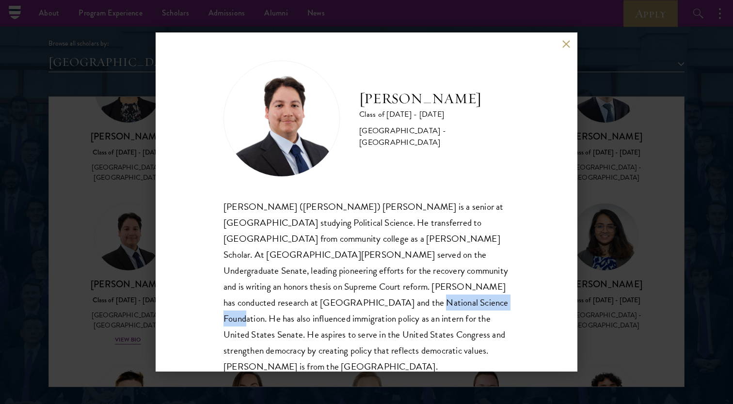
drag, startPoint x: 225, startPoint y: 296, endPoint x: 306, endPoint y: 301, distance: 81.6
click at [306, 301] on div "[PERSON_NAME] ([PERSON_NAME]) [PERSON_NAME] is a senior at [GEOGRAPHIC_DATA] st…" at bounding box center [367, 287] width 286 height 177
drag, startPoint x: 306, startPoint y: 301, endPoint x: 229, endPoint y: 303, distance: 76.6
click at [229, 303] on div "[PERSON_NAME] ([PERSON_NAME]) [PERSON_NAME] is a senior at [GEOGRAPHIC_DATA] st…" at bounding box center [367, 287] width 286 height 177
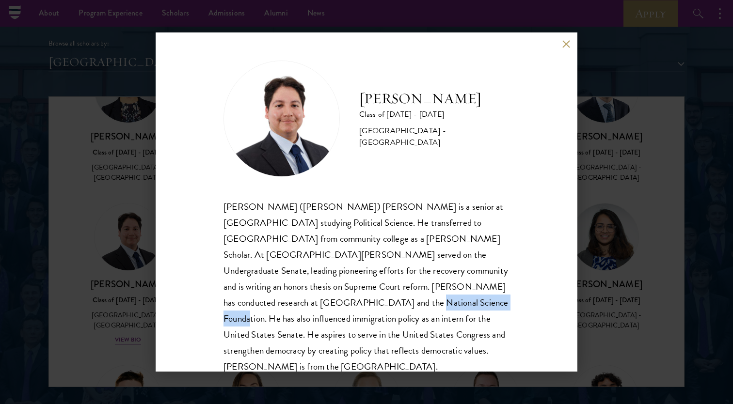
click at [214, 307] on div "[PERSON_NAME] Class of [DATE] - [DATE] [GEOGRAPHIC_DATA] - [GEOGRAPHIC_DATA] [P…" at bounding box center [367, 201] width 422 height 339
drag, startPoint x: 254, startPoint y: 257, endPoint x: 315, endPoint y: 251, distance: 61.9
click at [315, 251] on div "[PERSON_NAME] ([PERSON_NAME]) [PERSON_NAME] is a senior at [GEOGRAPHIC_DATA] st…" at bounding box center [367, 287] width 286 height 177
click at [317, 253] on div "[PERSON_NAME] ([PERSON_NAME]) [PERSON_NAME] is a senior at [GEOGRAPHIC_DATA] st…" at bounding box center [367, 287] width 286 height 177
drag, startPoint x: 317, startPoint y: 253, endPoint x: 269, endPoint y: 255, distance: 47.6
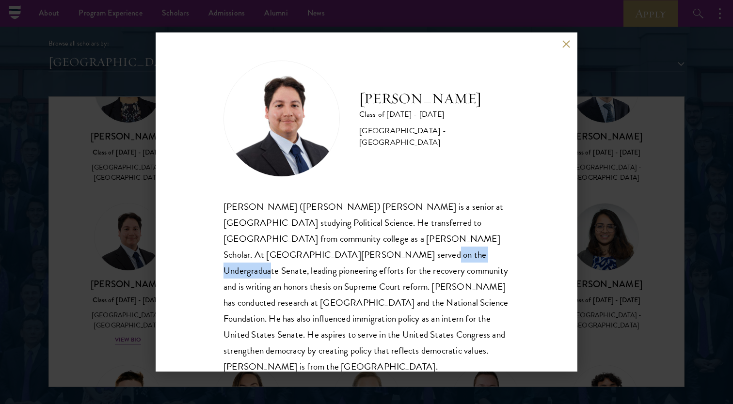
click at [269, 255] on div "[PERSON_NAME] ([PERSON_NAME]) [PERSON_NAME] is a senior at [GEOGRAPHIC_DATA] st…" at bounding box center [367, 287] width 286 height 177
click at [329, 282] on div "[PERSON_NAME] ([PERSON_NAME]) [PERSON_NAME] is a senior at [GEOGRAPHIC_DATA] st…" at bounding box center [367, 287] width 286 height 177
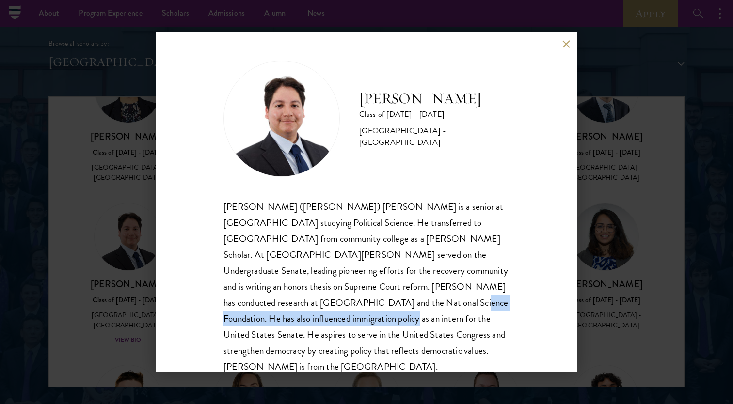
drag, startPoint x: 267, startPoint y: 301, endPoint x: 482, endPoint y: 298, distance: 214.8
click at [482, 298] on div "[PERSON_NAME] ([PERSON_NAME]) [PERSON_NAME] is a senior at [GEOGRAPHIC_DATA] st…" at bounding box center [367, 287] width 286 height 177
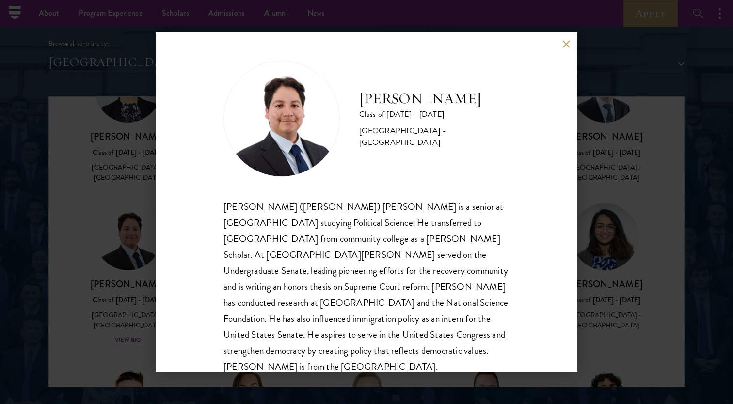
click at [263, 302] on div "[PERSON_NAME] ([PERSON_NAME]) [PERSON_NAME] is a senior at [GEOGRAPHIC_DATA] st…" at bounding box center [367, 287] width 286 height 177
drag, startPoint x: 263, startPoint y: 302, endPoint x: 332, endPoint y: 302, distance: 68.9
click at [332, 302] on div "[PERSON_NAME] ([PERSON_NAME]) [PERSON_NAME] is a senior at [GEOGRAPHIC_DATA] st…" at bounding box center [367, 287] width 286 height 177
click at [564, 42] on button at bounding box center [566, 44] width 8 height 8
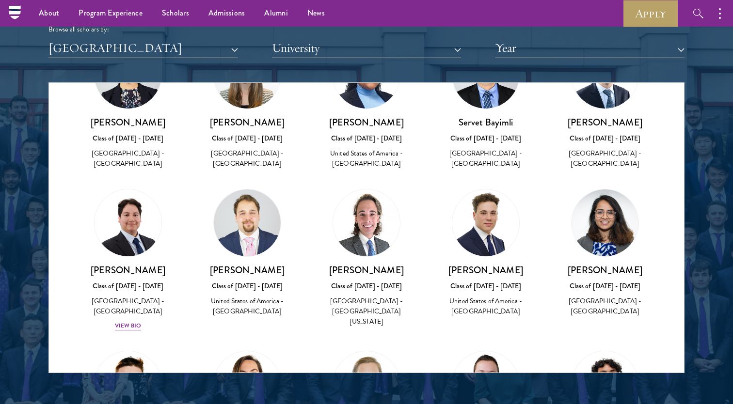
scroll to position [1199, 0]
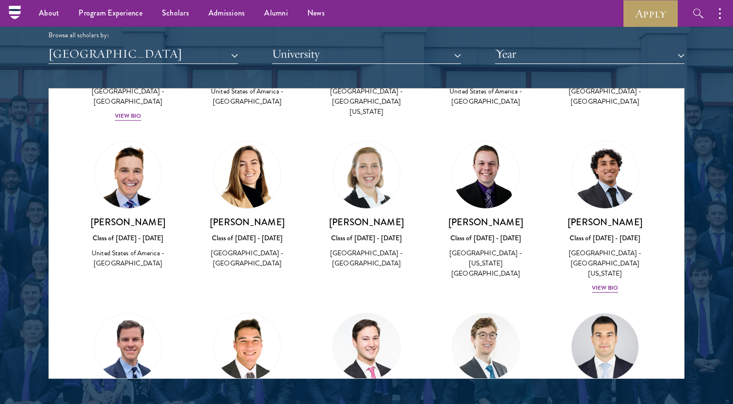
scroll to position [1616, 0]
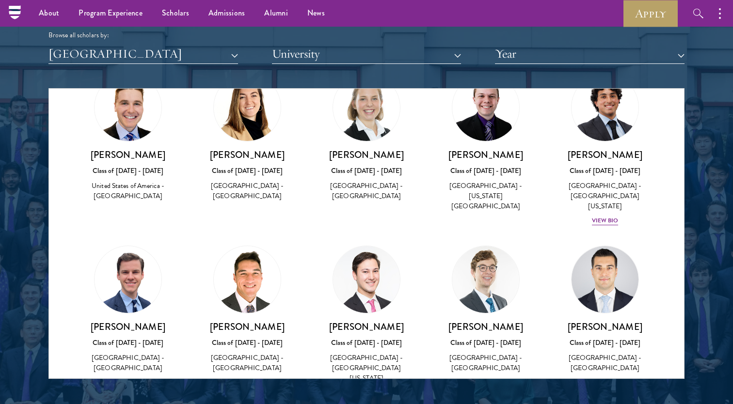
click at [423, 249] on div "[PERSON_NAME] Class of [DATE] - [DATE] [GEOGRAPHIC_DATA] - [GEOGRAPHIC_DATA][US…" at bounding box center [366, 315] width 119 height 158
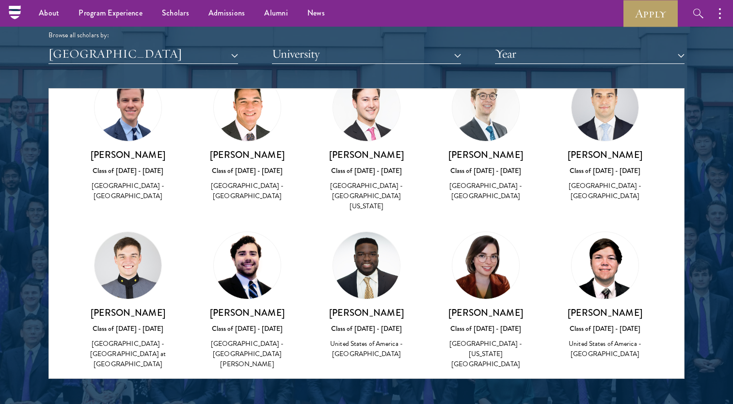
scroll to position [1803, 0]
